Goal: Task Accomplishment & Management: Complete application form

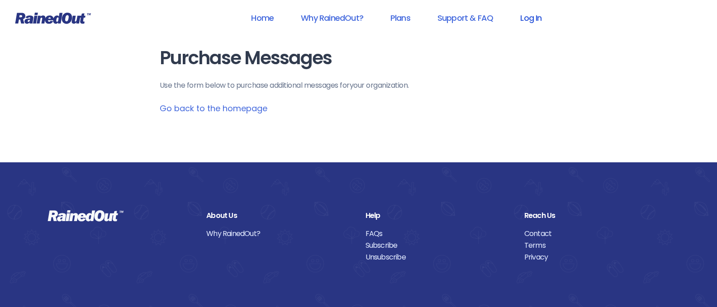
click at [536, 16] on link "Log In" at bounding box center [530, 18] width 45 height 20
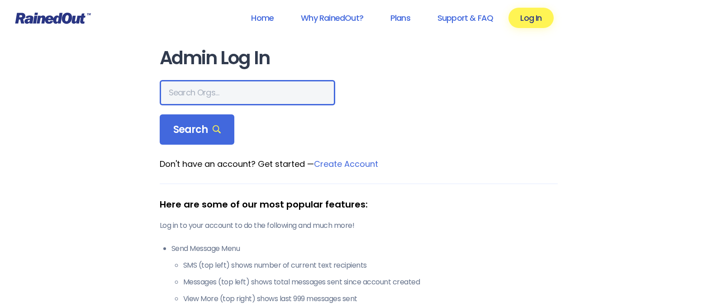
click at [213, 95] on input "text" at bounding box center [247, 92] width 175 height 25
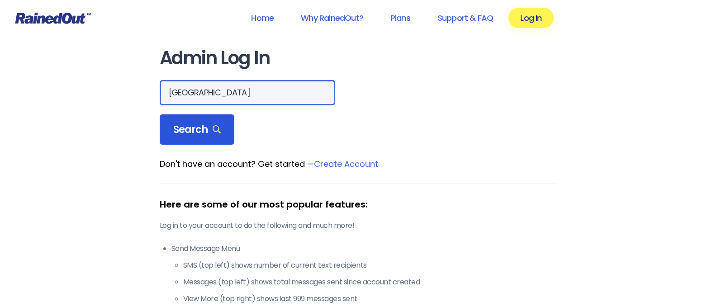
type input "[GEOGRAPHIC_DATA]"
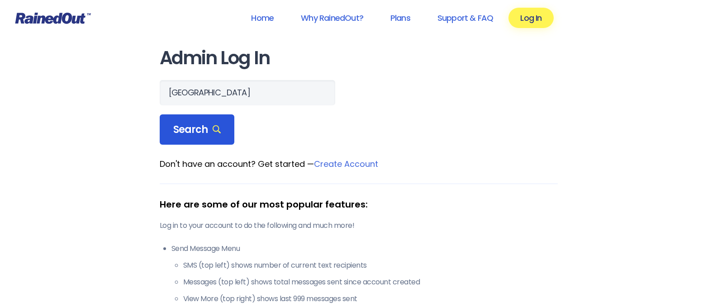
click at [205, 129] on span "Search" at bounding box center [197, 129] width 48 height 13
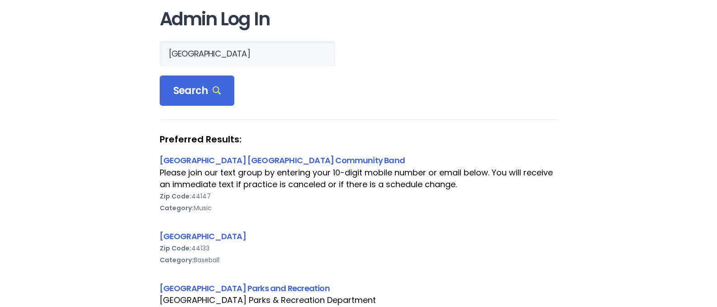
scroll to position [181, 0]
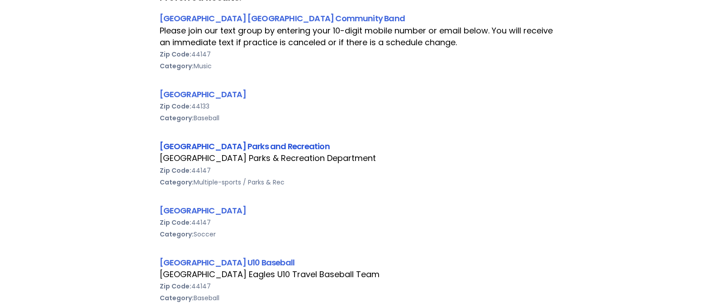
click at [267, 148] on link "[GEOGRAPHIC_DATA] Parks and Recreation" at bounding box center [245, 146] width 170 height 11
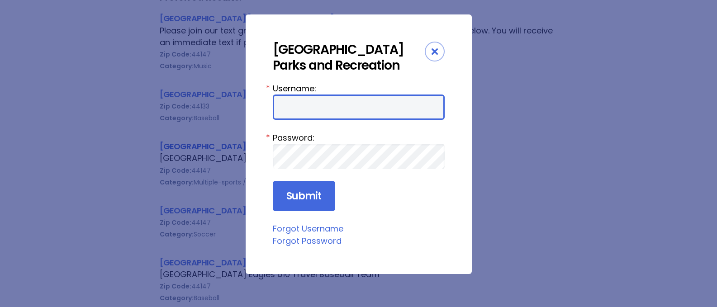
type input "broadviewheights"
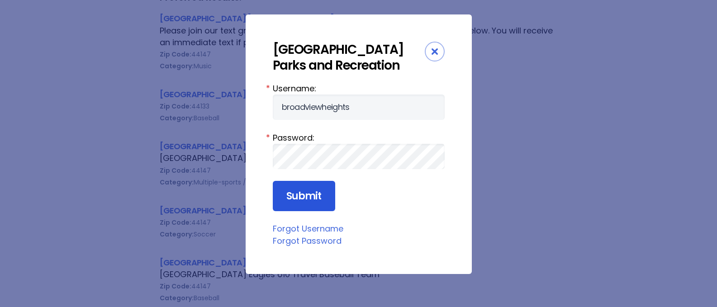
click at [311, 195] on input "Submit" at bounding box center [304, 196] width 62 height 31
